Goal: Find specific page/section: Find specific page/section

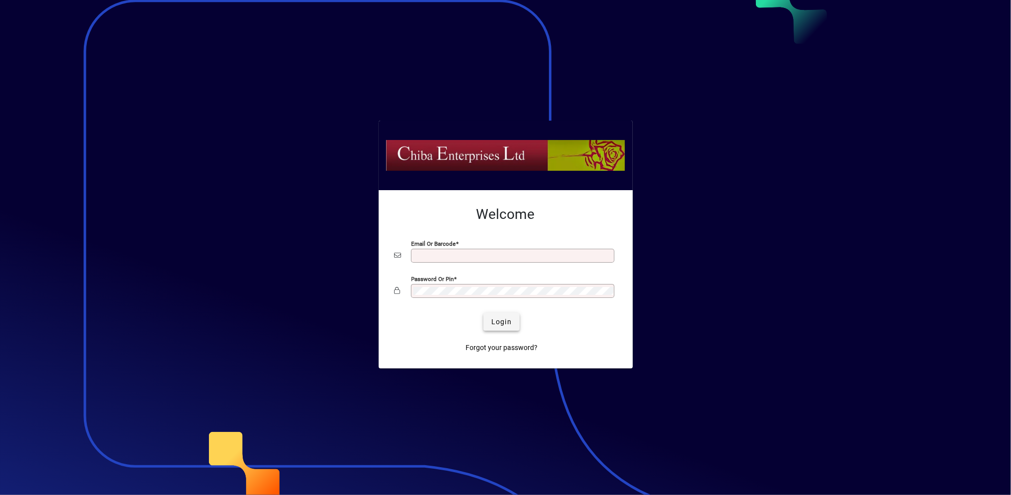
type input "**********"
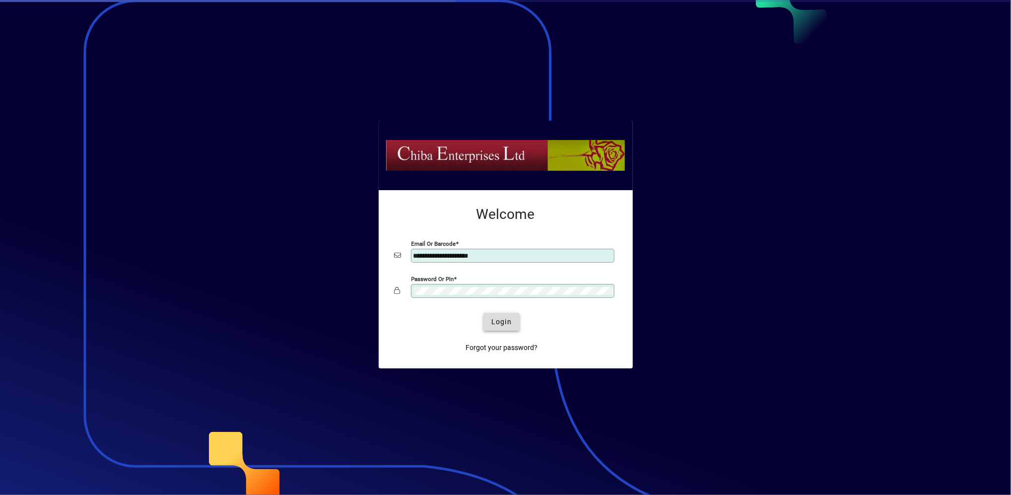
click at [503, 321] on span "Login" at bounding box center [502, 322] width 20 height 10
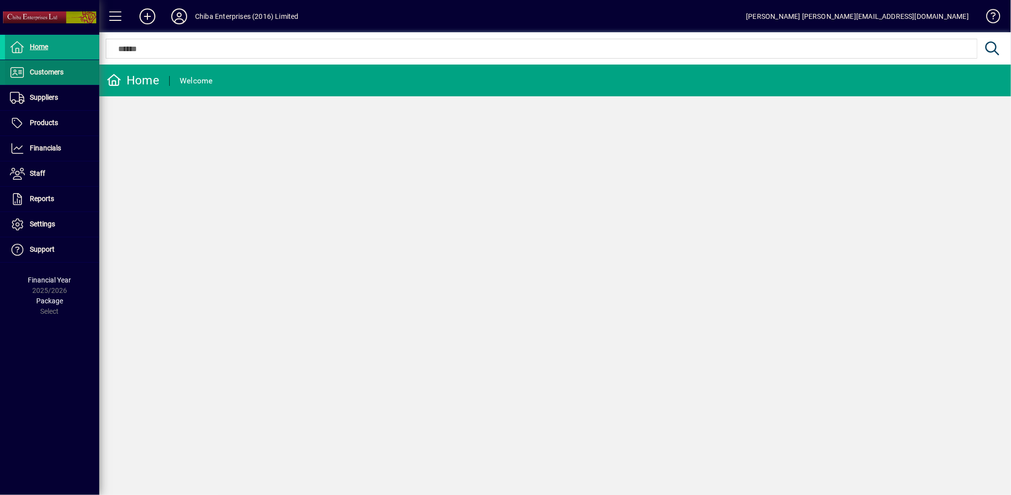
click at [52, 70] on span "Customers" at bounding box center [47, 72] width 34 height 8
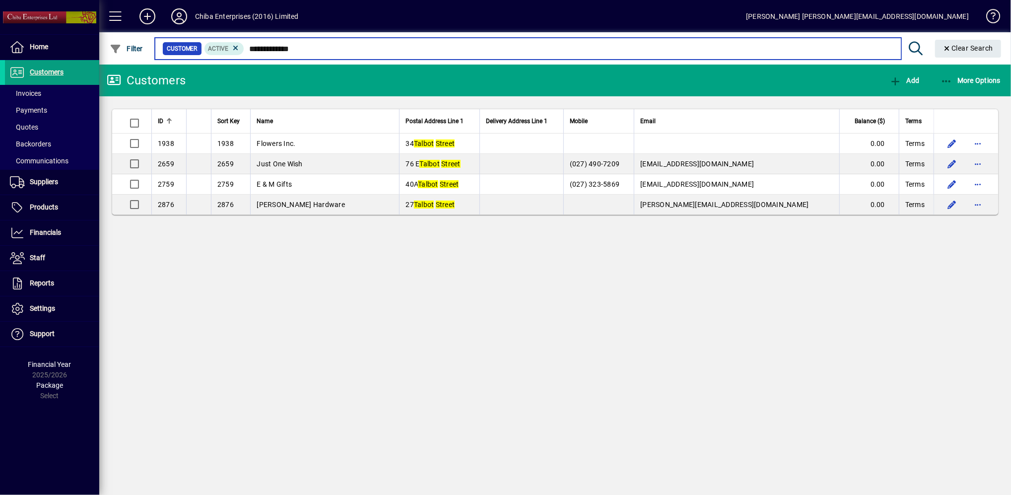
type input "**********"
